Goal: Task Accomplishment & Management: Manage account settings

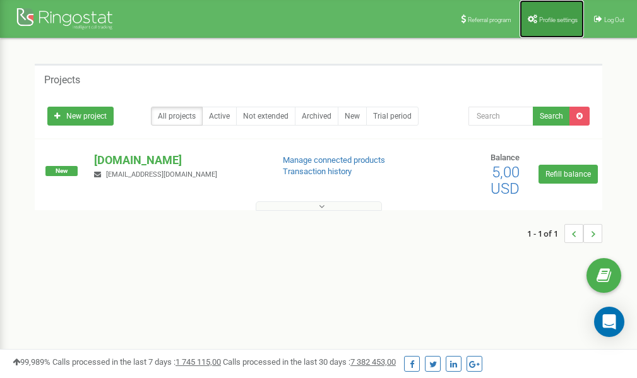
click at [551, 27] on link "Profile settings" at bounding box center [552, 19] width 64 height 38
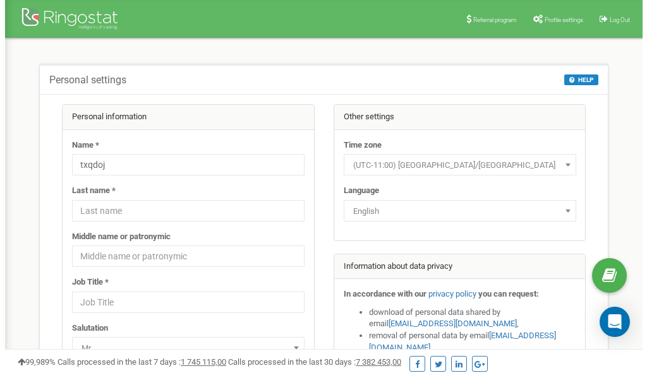
scroll to position [63, 0]
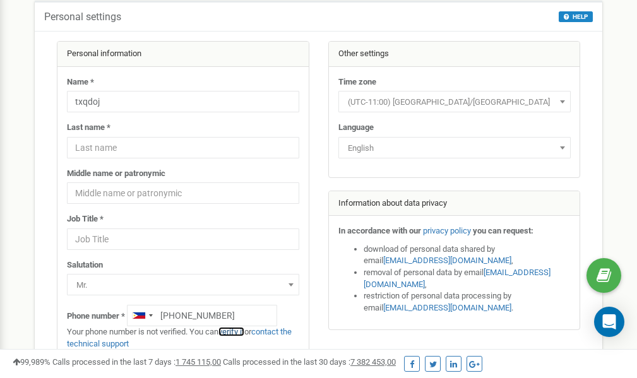
click at [241, 332] on link "verify it" at bounding box center [232, 331] width 26 height 9
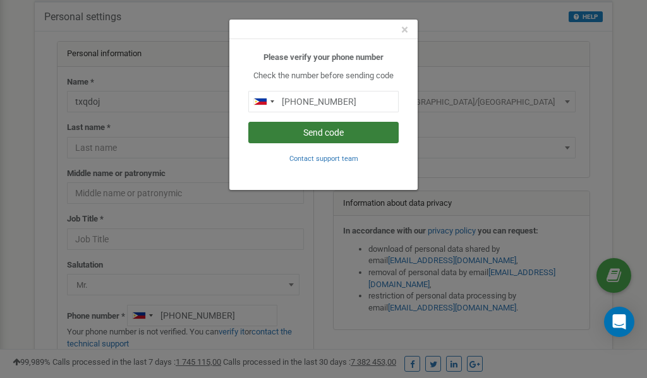
click at [340, 132] on button "Send code" at bounding box center [323, 132] width 150 height 21
